Goal: Task Accomplishment & Management: Use online tool/utility

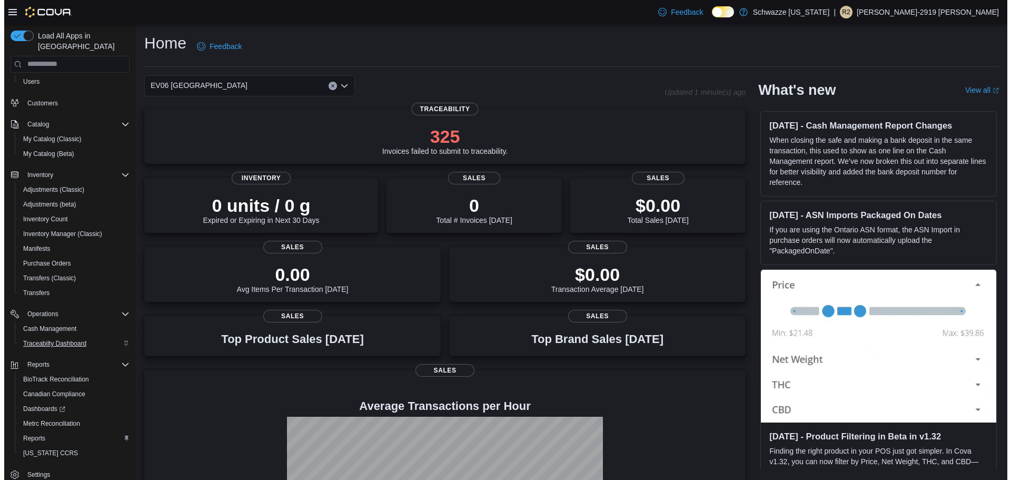
scroll to position [64, 0]
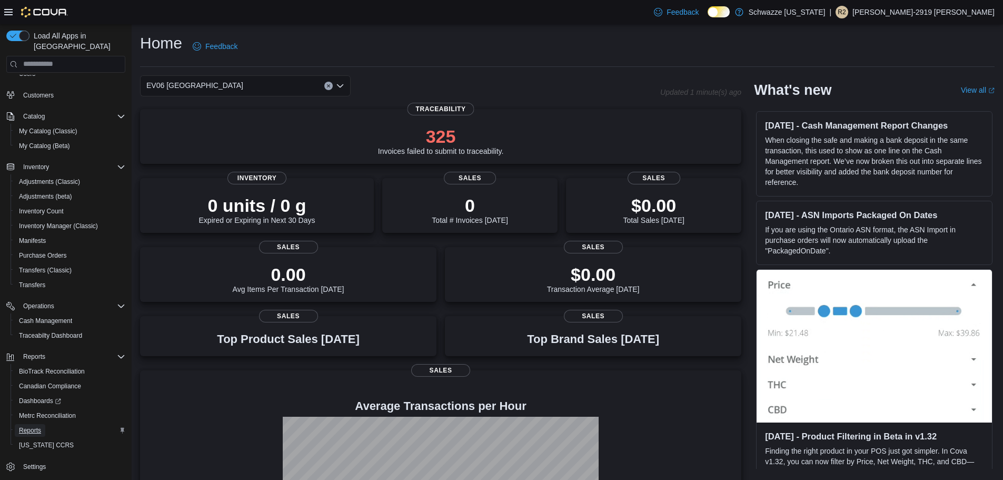
click at [38, 424] on span "Reports" at bounding box center [30, 430] width 22 height 13
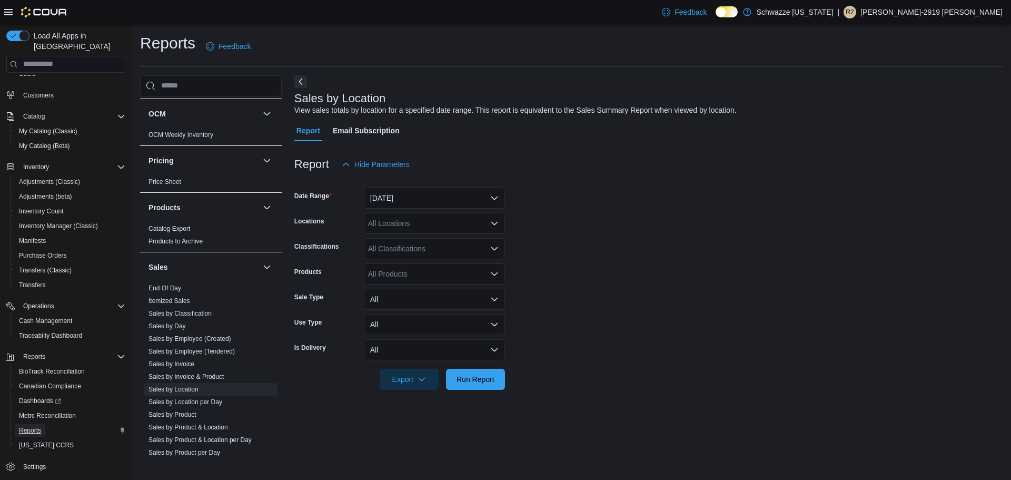
scroll to position [579, 0]
click at [168, 290] on link "End Of Day" at bounding box center [164, 286] width 33 height 7
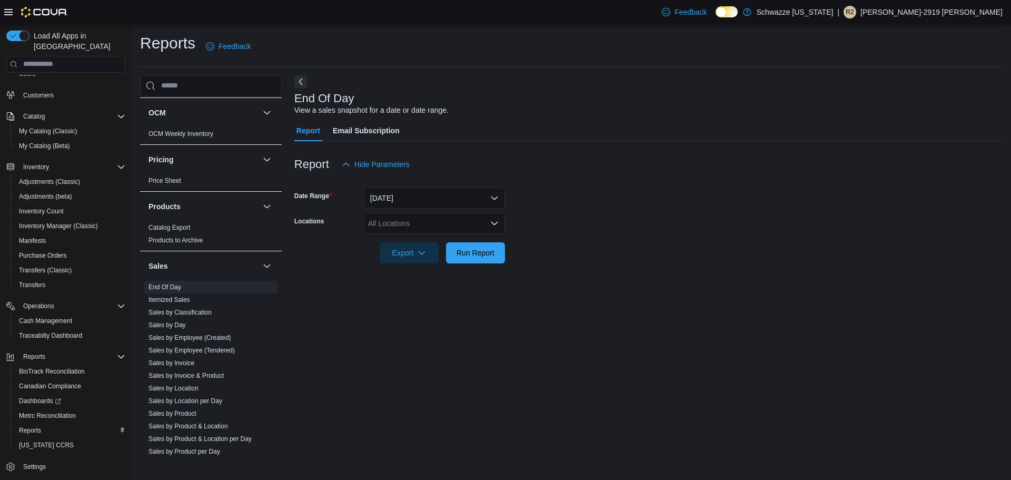
click at [420, 215] on div "All Locations" at bounding box center [434, 223] width 141 height 21
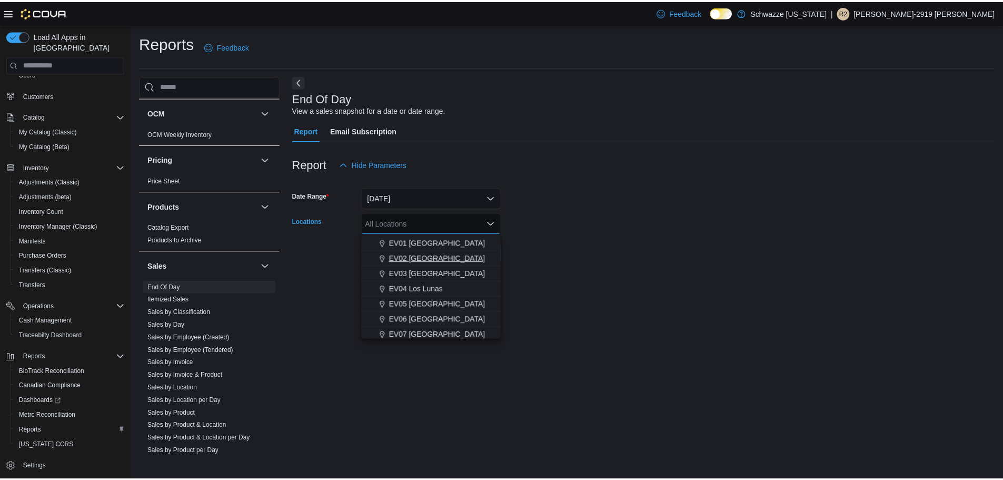
scroll to position [53, 0]
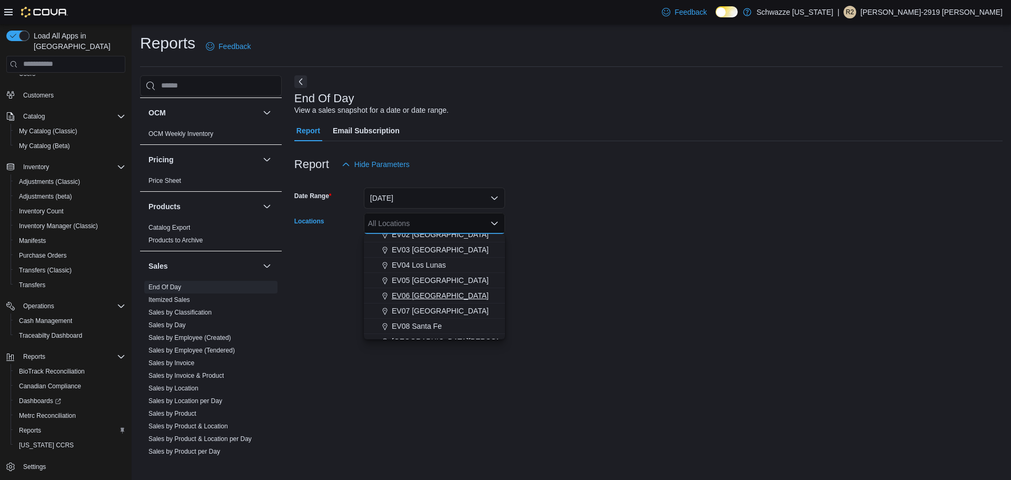
click at [432, 293] on span "EV06 Las Cruces East" at bounding box center [440, 295] width 97 height 11
click at [629, 284] on div "End Of Day View a sales snapshot for a date or date range. Report Email Subscri…" at bounding box center [648, 265] width 708 height 381
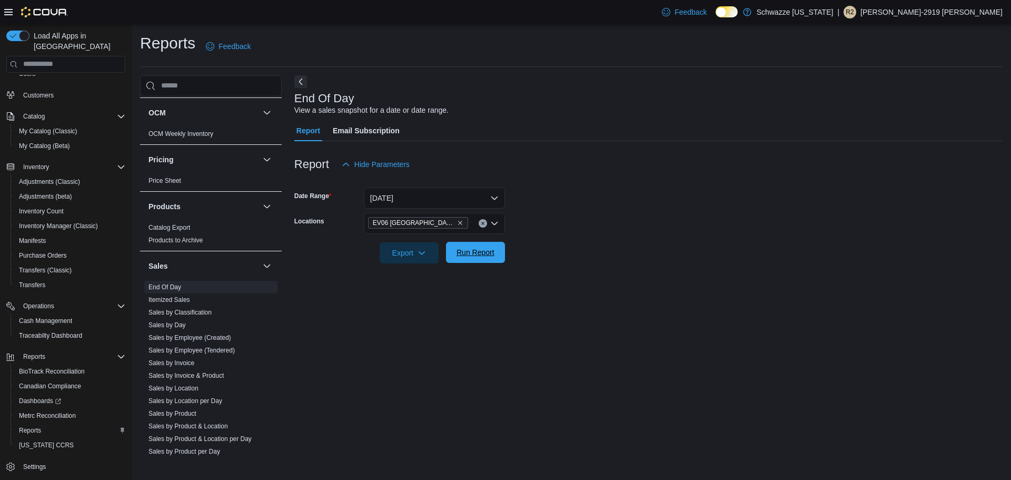
click at [496, 260] on span "Run Report" at bounding box center [475, 252] width 46 height 21
